Goal: Task Accomplishment & Management: Manage account settings

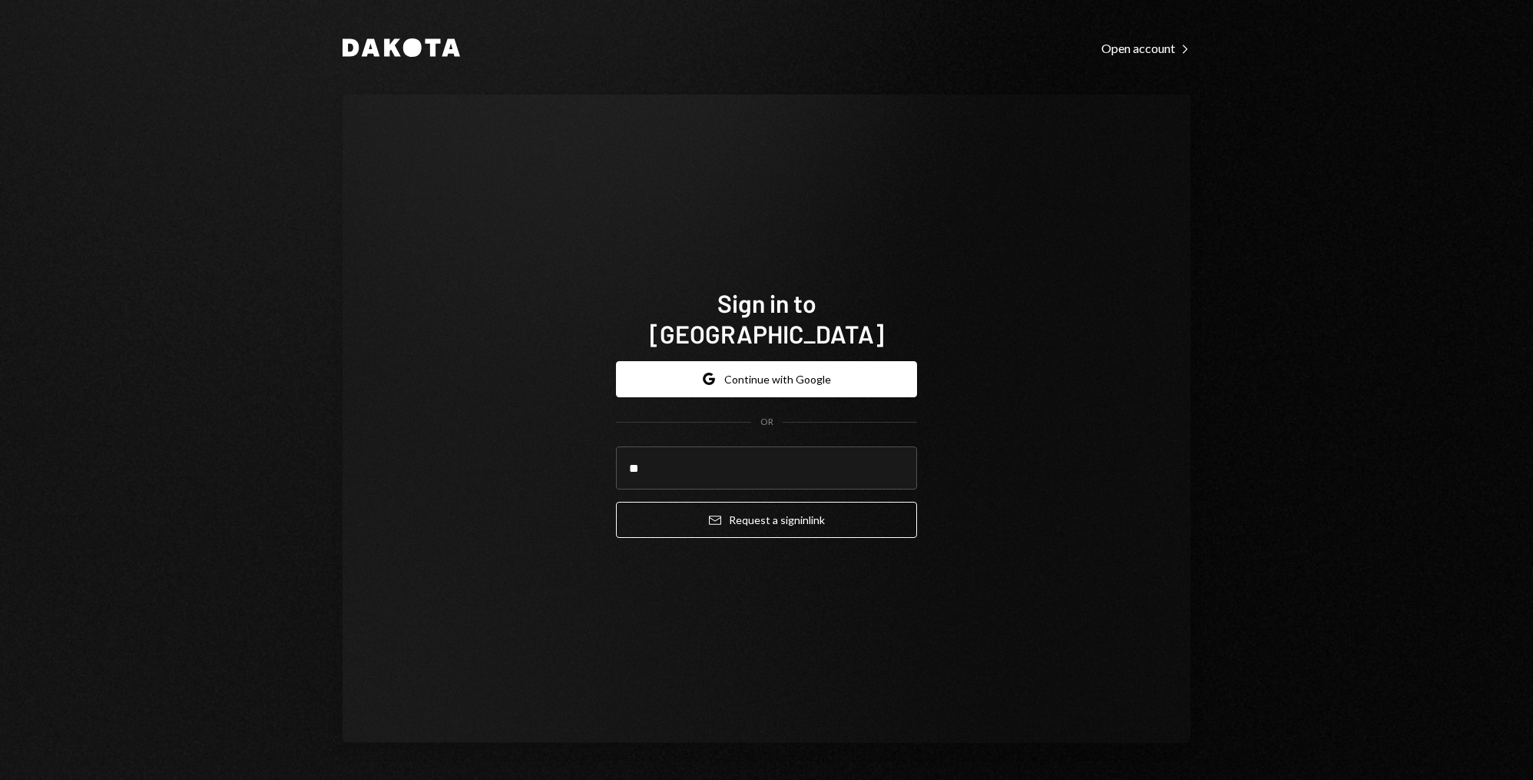
type input "*"
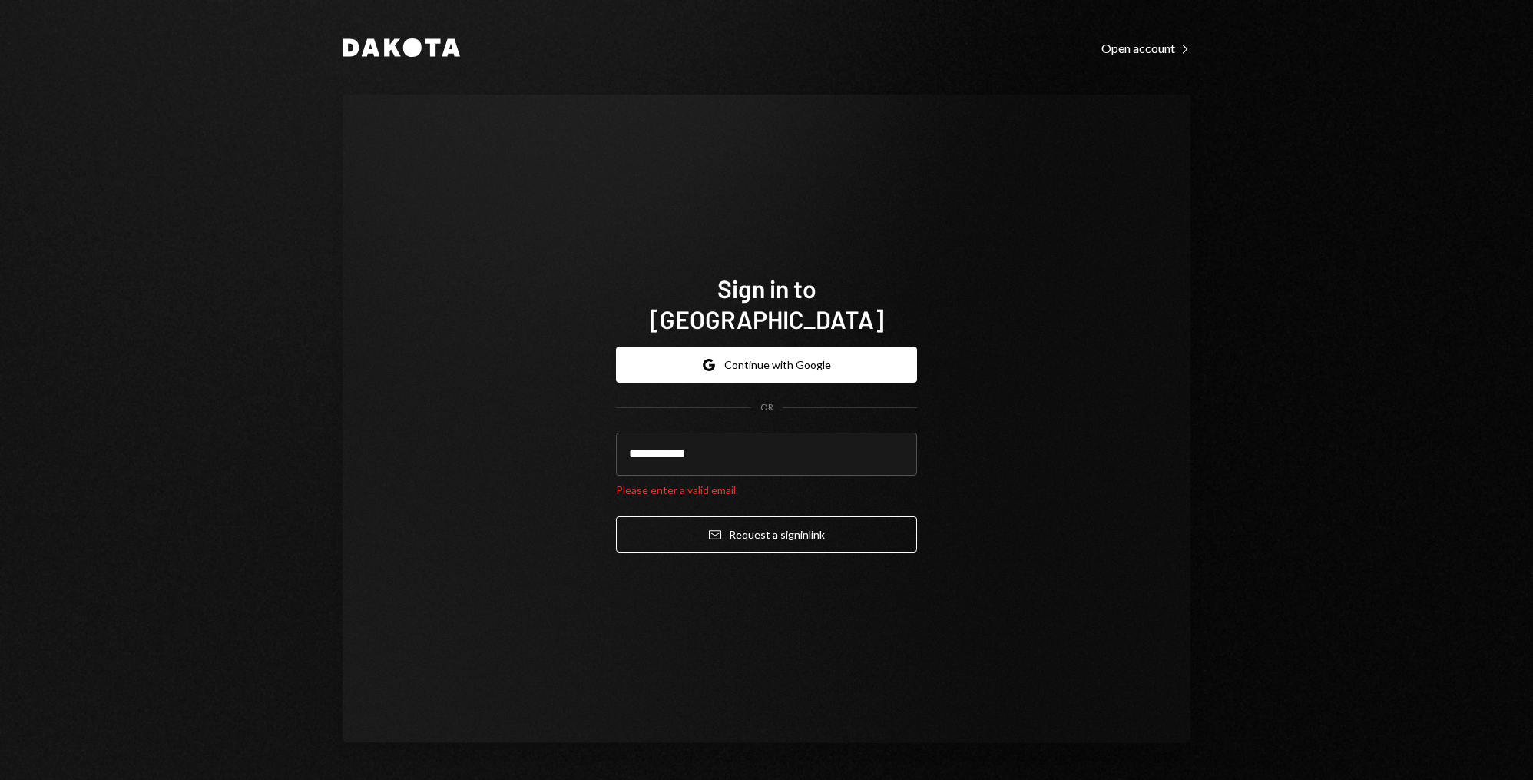
type input "**********"
